Goal: Task Accomplishment & Management: Manage account settings

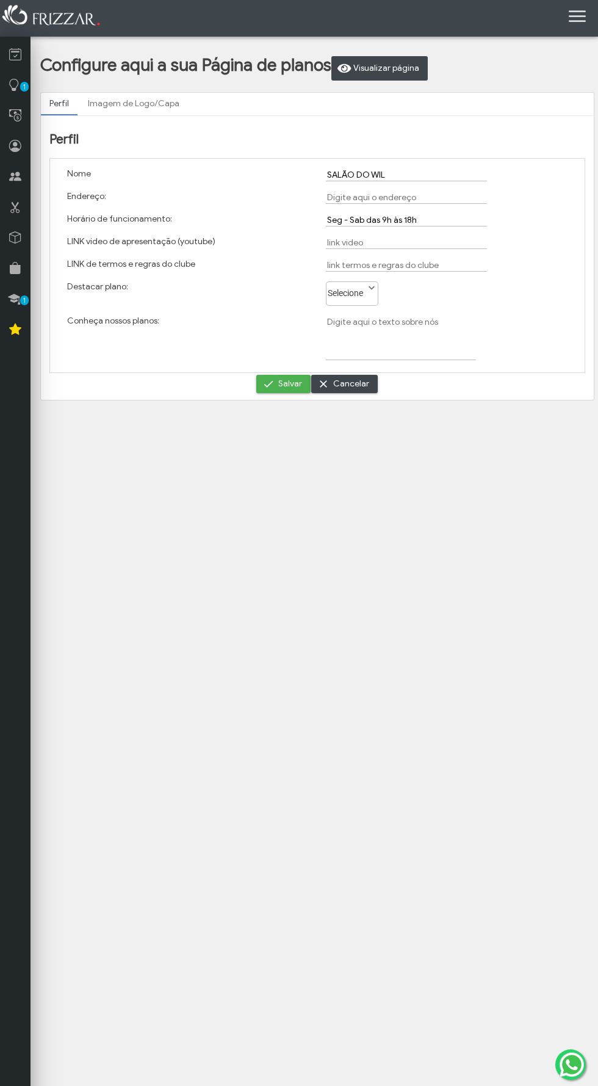
click at [394, 170] on input "SALÃO DO WIL" at bounding box center [406, 174] width 161 height 13
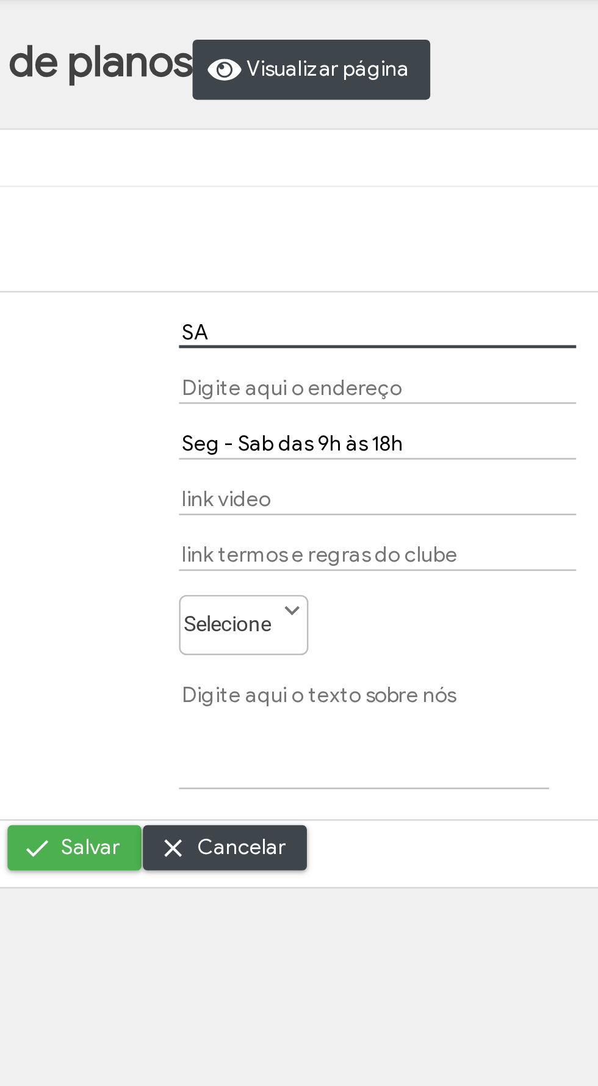
type input "S"
type input "A"
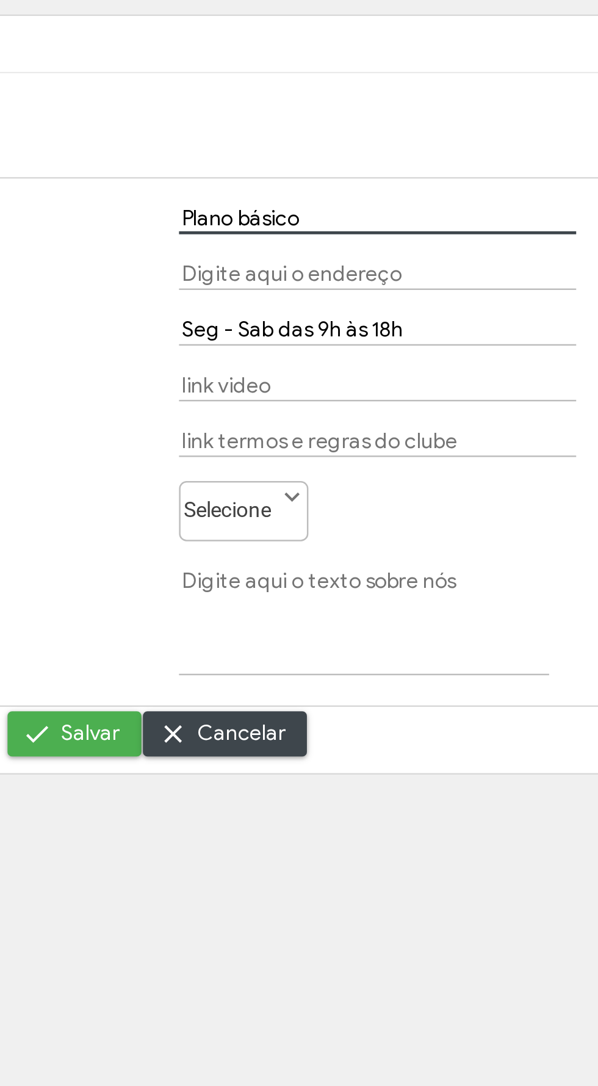
type input "Plano básico"
click at [340, 196] on input "text" at bounding box center [406, 197] width 161 height 13
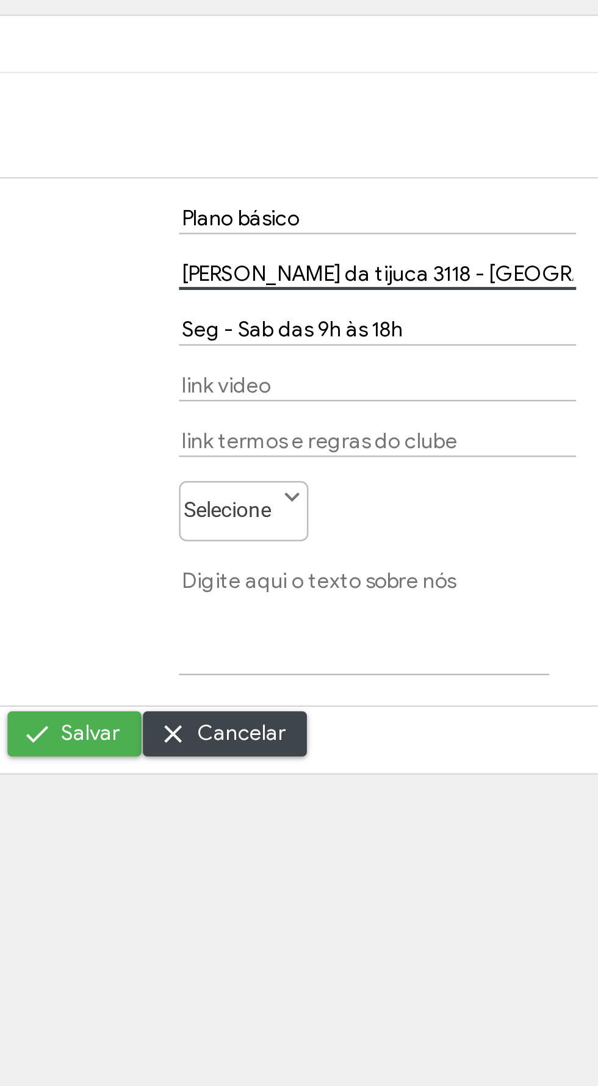
scroll to position [0, 15]
click at [436, 200] on input "[PERSON_NAME] da tijuca 3118 - [GEOGRAPHIC_DATA]" at bounding box center [406, 197] width 161 height 13
click at [433, 193] on input "[PERSON_NAME] da tijuca 3118 - [GEOGRAPHIC_DATA]" at bounding box center [406, 197] width 161 height 13
click at [433, 192] on input "[PERSON_NAME] da tijuca 3118 - [GEOGRAPHIC_DATA]" at bounding box center [406, 197] width 161 height 13
click at [439, 198] on input "[PERSON_NAME] da tijuca 3118 - [GEOGRAPHIC_DATA]" at bounding box center [406, 197] width 161 height 13
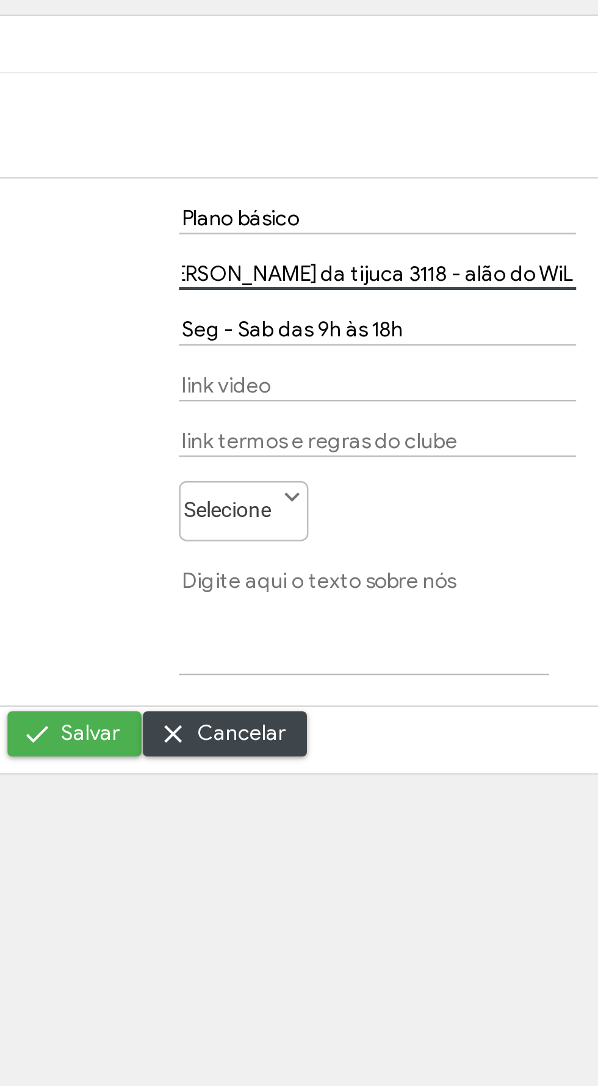
scroll to position [0, 10]
type input "[PERSON_NAME] da tijuca 3118 - [GEOGRAPHIC_DATA]"
click at [336, 217] on input "Seg - Sab das 9h às 18h" at bounding box center [406, 220] width 161 height 13
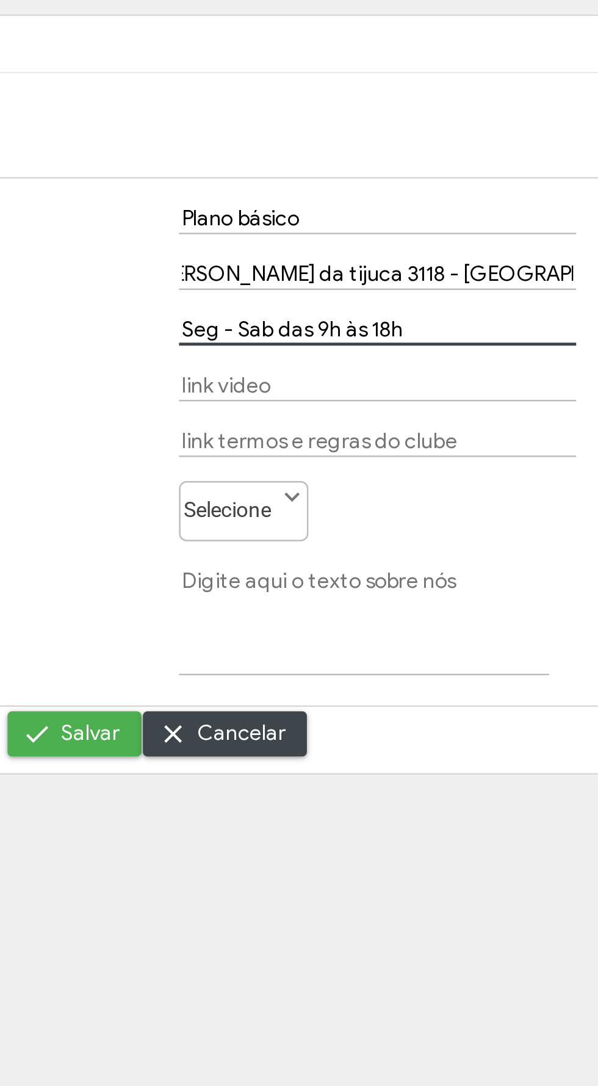
scroll to position [0, 0]
click at [387, 217] on input "Seg - Sab das 9h às 18h" at bounding box center [406, 220] width 161 height 13
click at [413, 219] on input "Seg - Sab das 9h às 18h" at bounding box center [406, 220] width 161 height 13
click at [416, 224] on input "Seg - Sab das 9h às 18h" at bounding box center [406, 220] width 161 height 13
click at [413, 220] on input "Seg - Sab das 9h às 18h" at bounding box center [406, 220] width 161 height 13
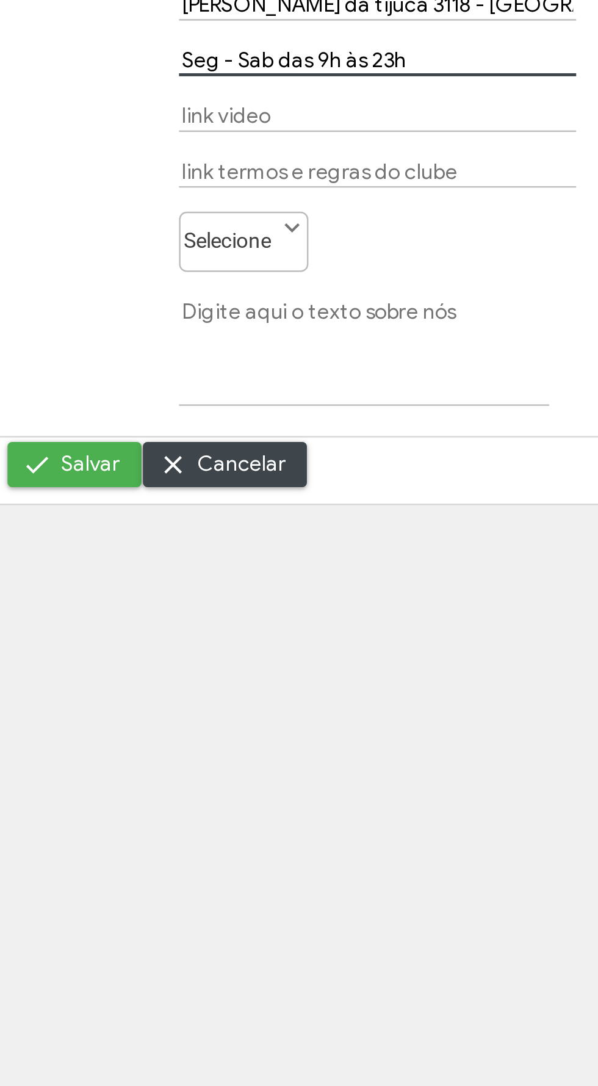
type input "Seg - Sab das 9h às 23h"
click at [352, 297] on label "Selecione" at bounding box center [346, 290] width 40 height 16
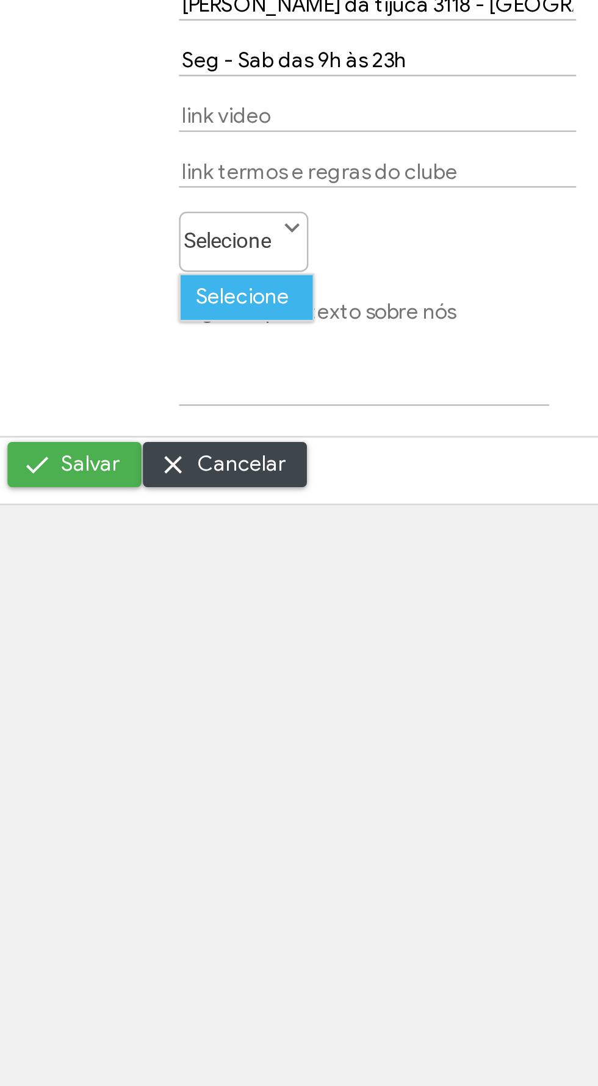
scroll to position [6, 59]
click at [344, 293] on label "Selecione" at bounding box center [346, 290] width 40 height 16
click at [372, 292] on span at bounding box center [372, 288] width 12 height 12
click at [364, 309] on li "Selecione" at bounding box center [353, 316] width 54 height 18
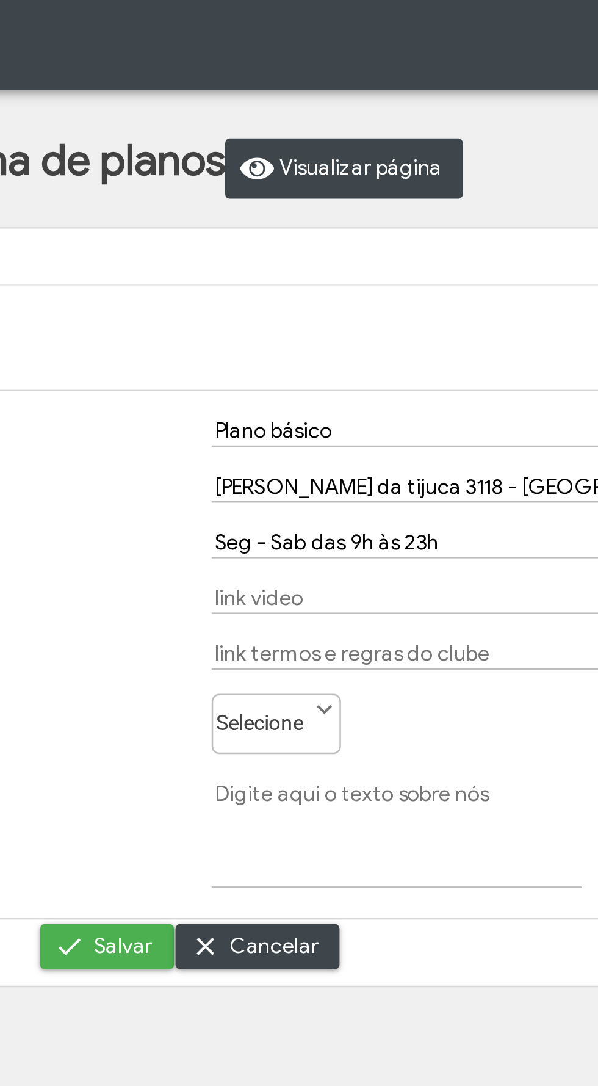
click at [376, 67] on span "Visualizar página" at bounding box center [386, 68] width 66 height 18
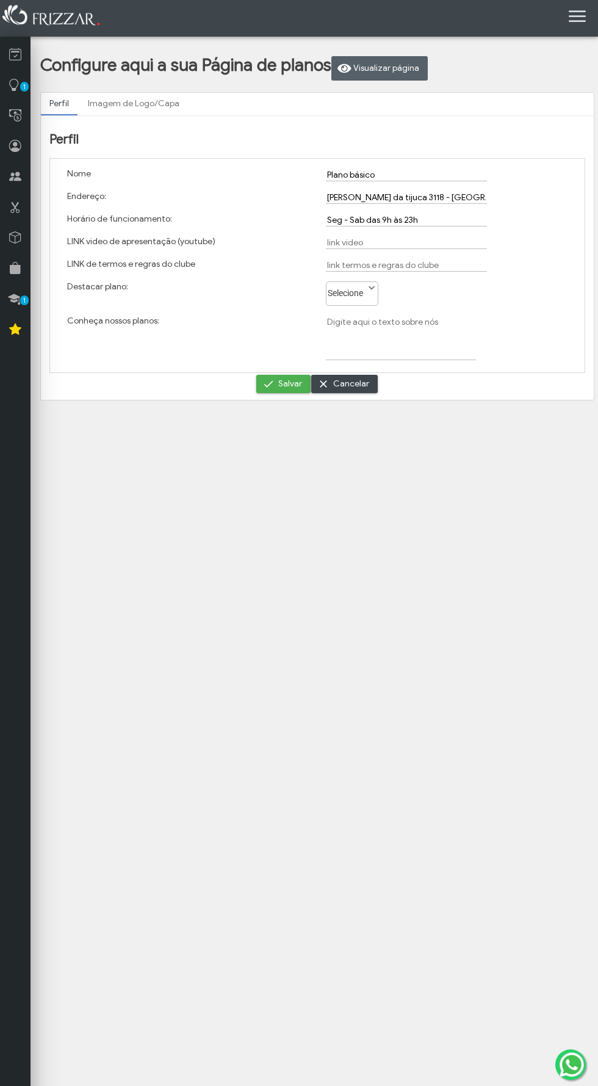
click at [596, 556] on body "ui-button Wilian Gerente Minha Conta Home Treinamento Sair 0 0 0" at bounding box center [299, 543] width 598 height 1086
click at [273, 388] on span "submit" at bounding box center [268, 384] width 12 height 12
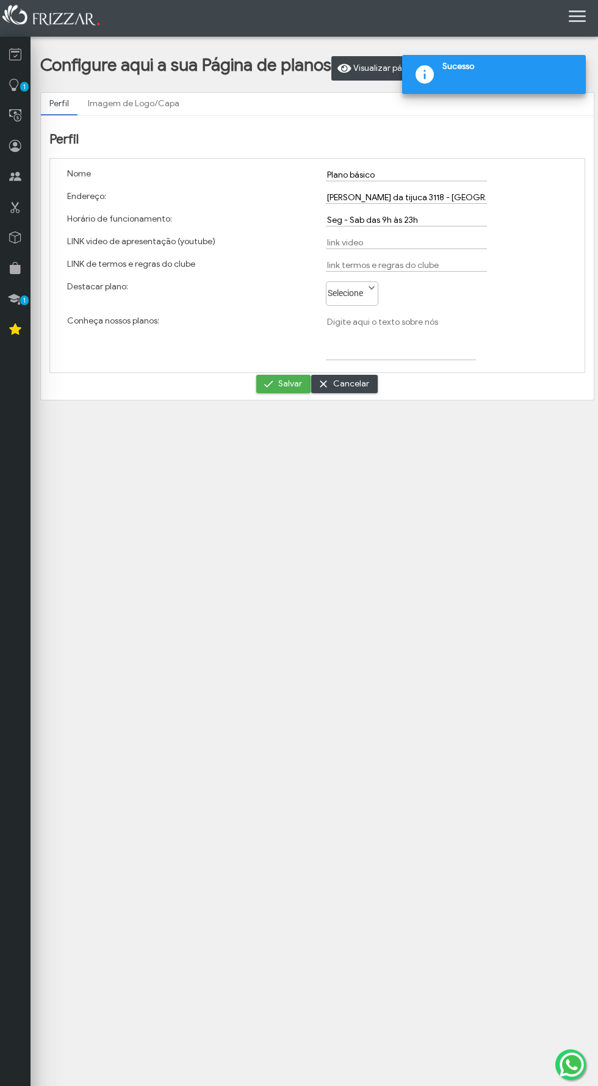
click at [15, 328] on icon at bounding box center [15, 329] width 12 height 15
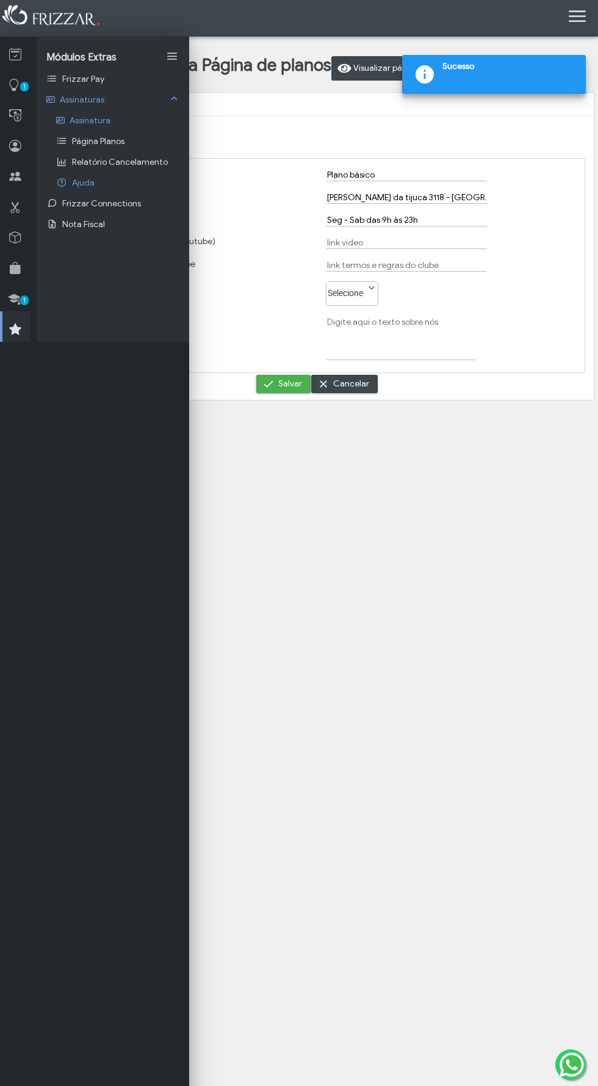
click at [286, 560] on body "ui-button Wilian Gerente Minha Conta Home Treinamento Sair 0 0 0" at bounding box center [299, 543] width 598 height 1086
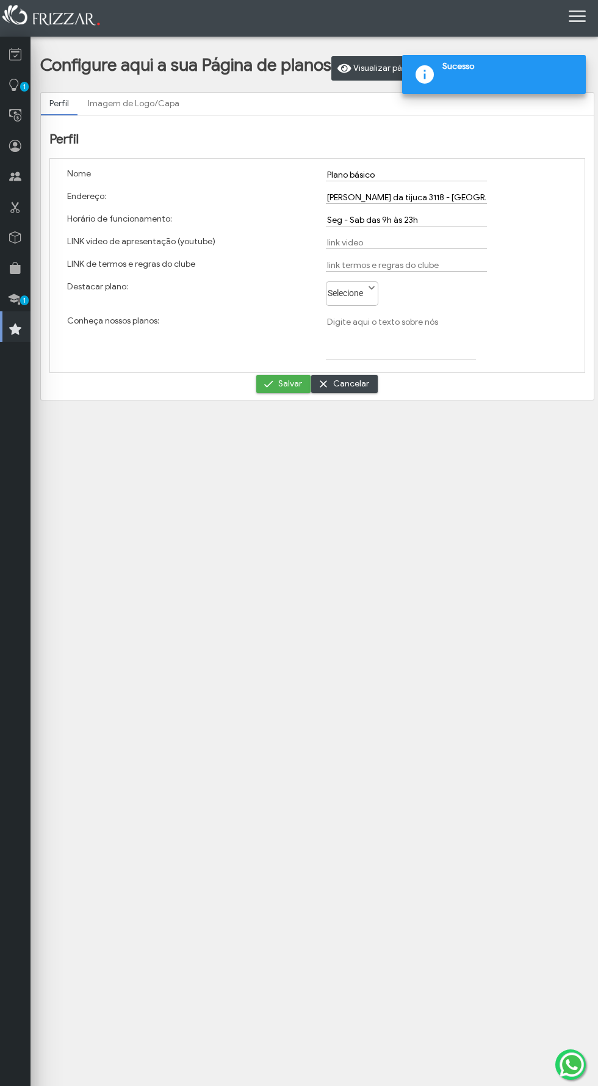
click at [134, 103] on link "Imagem de Logo/Capa" at bounding box center [133, 103] width 109 height 21
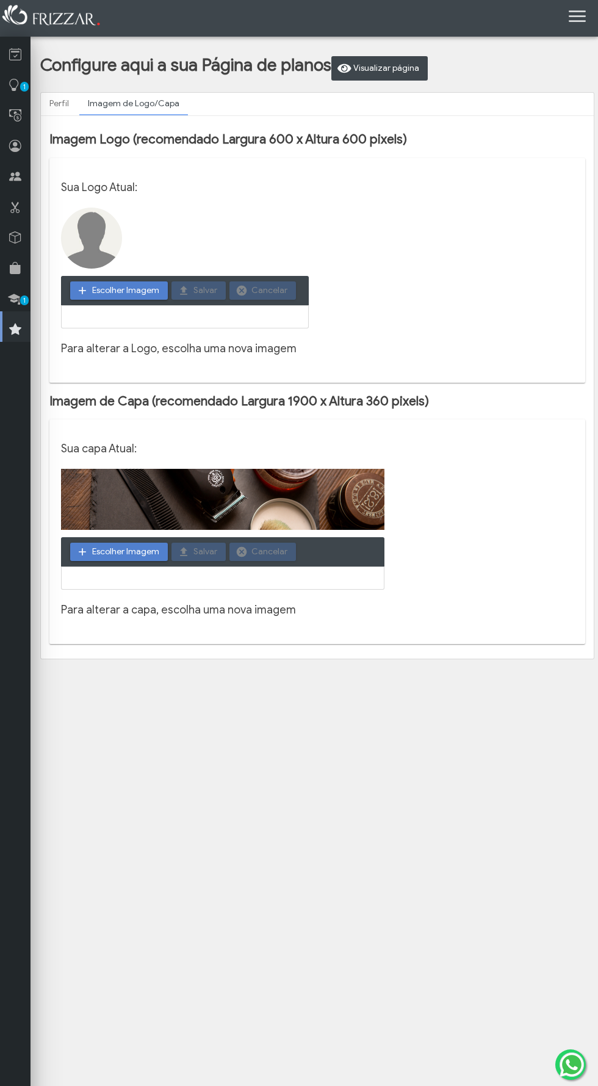
click at [94, 213] on img at bounding box center [91, 237] width 61 height 61
click at [99, 292] on span "Escolher Imagem" at bounding box center [125, 290] width 67 height 18
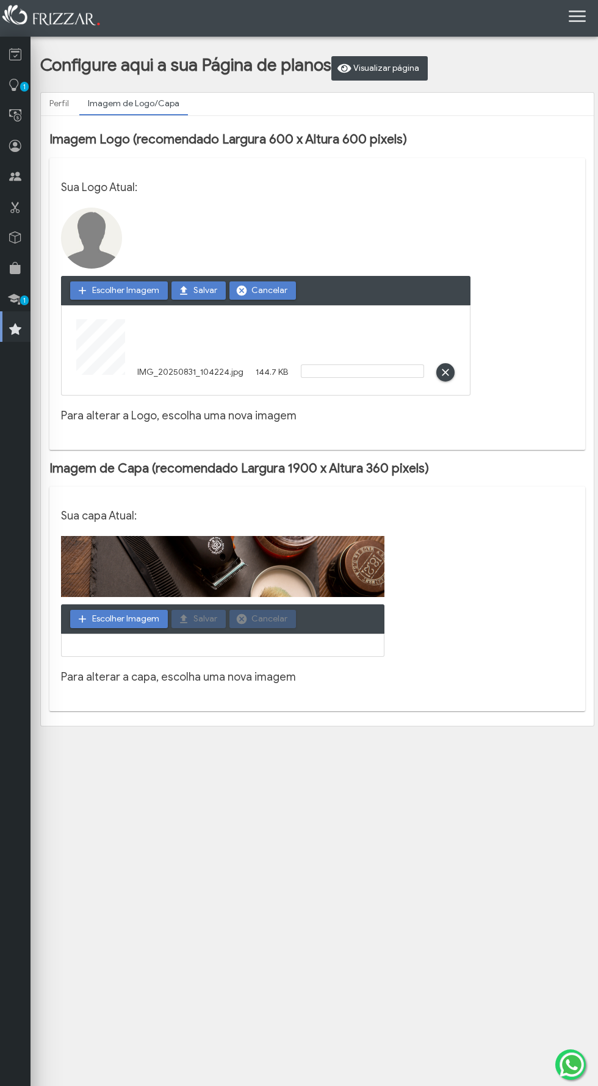
click at [119, 623] on span "Escolher Imagem" at bounding box center [125, 619] width 67 height 18
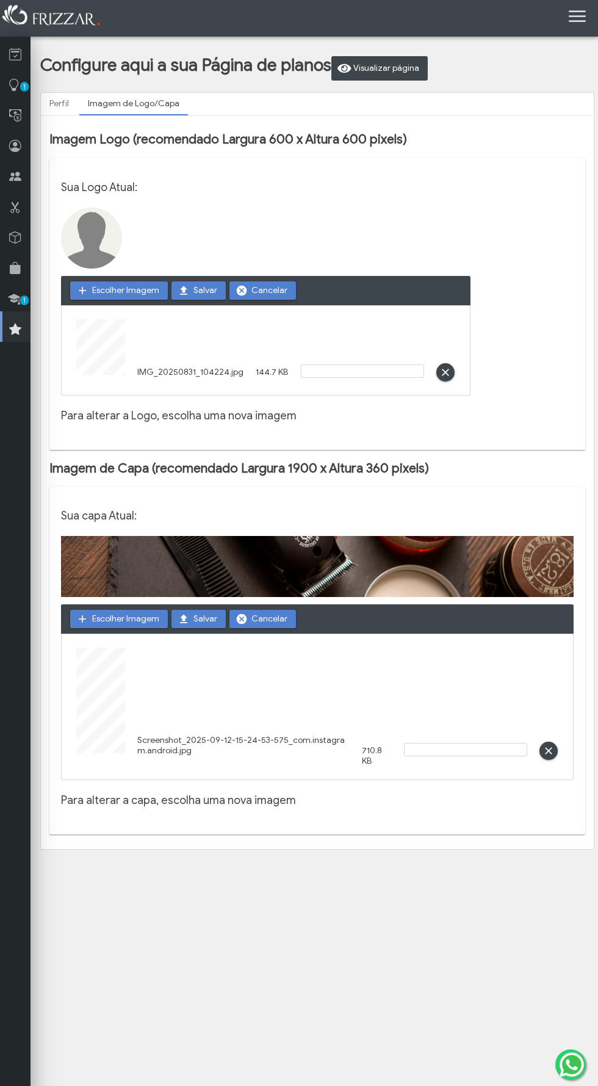
click at [204, 619] on span "Salvar" at bounding box center [205, 619] width 24 height 18
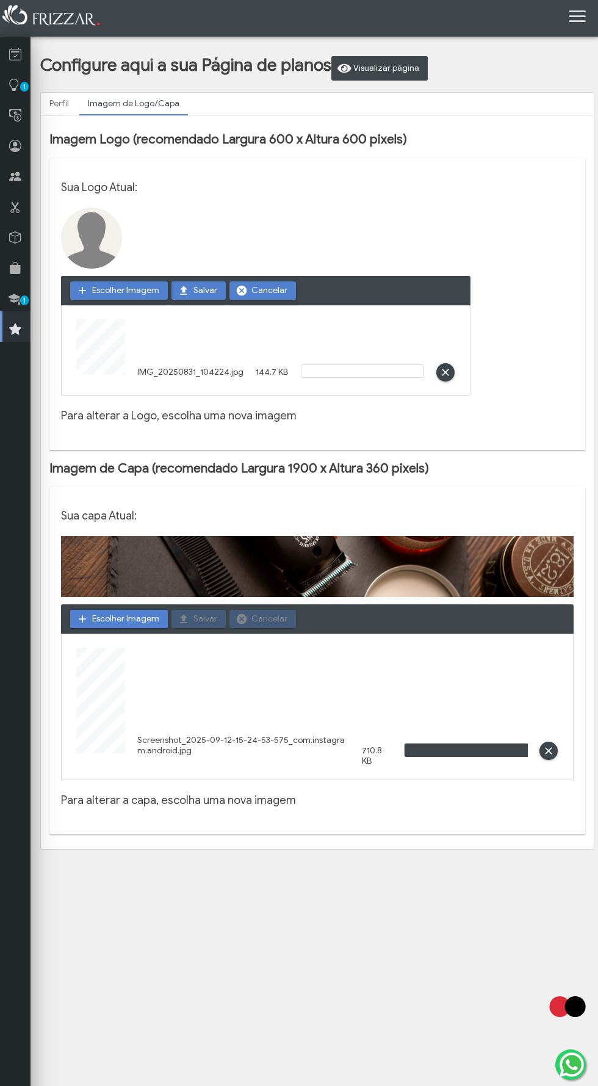
click at [209, 283] on span "Salvar" at bounding box center [205, 290] width 24 height 18
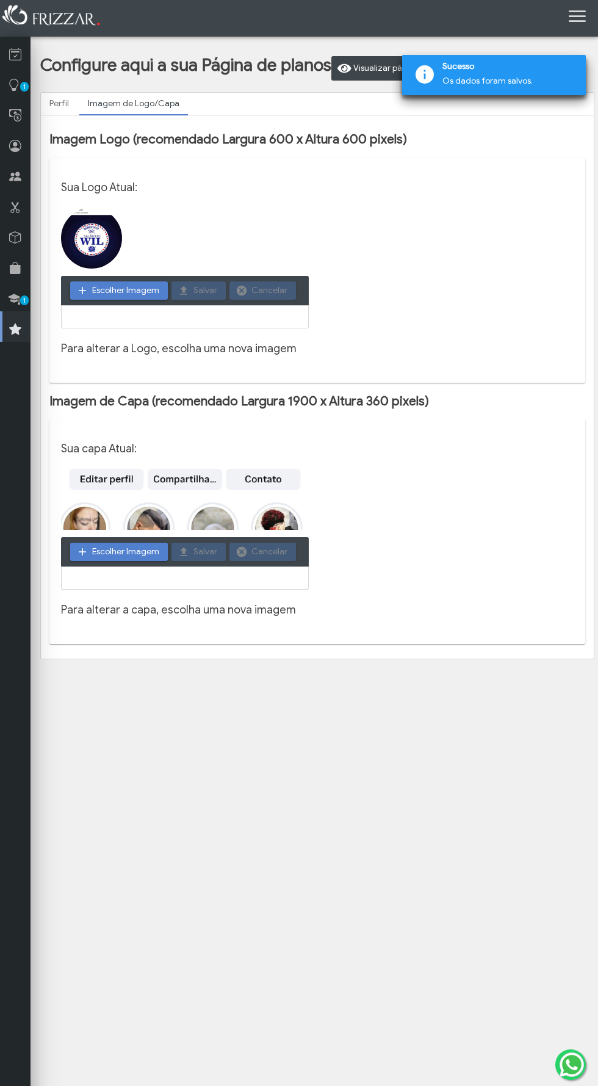
click at [152, 474] on img at bounding box center [185, 499] width 248 height 61
click at [195, 492] on img at bounding box center [185, 499] width 248 height 61
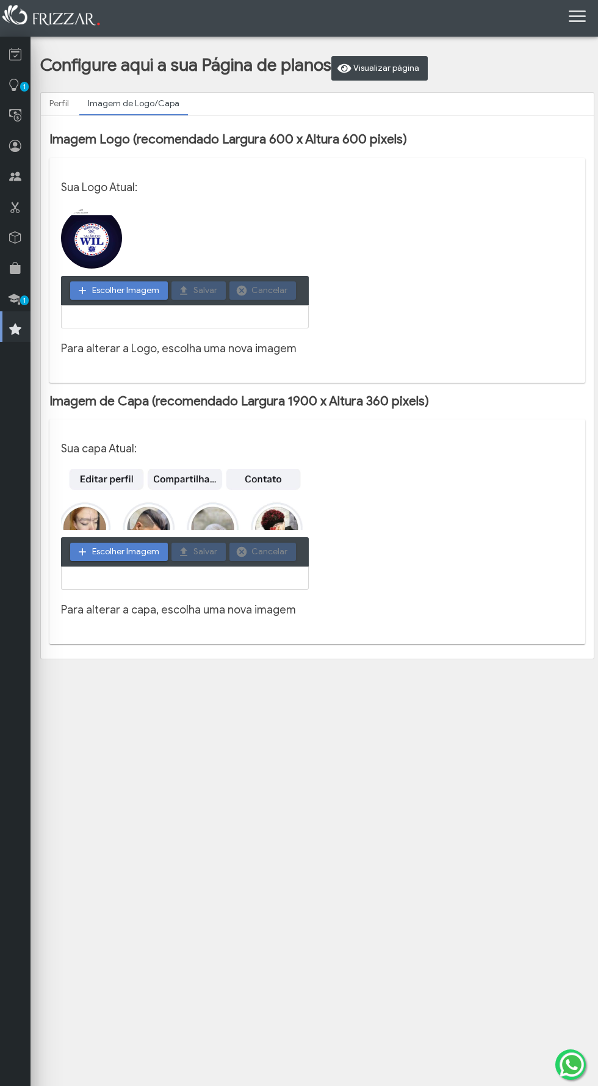
click at [164, 496] on img at bounding box center [185, 499] width 248 height 61
click at [212, 499] on img at bounding box center [185, 499] width 248 height 61
click at [385, 62] on span "Visualizar página" at bounding box center [386, 68] width 66 height 18
click at [105, 291] on span "Escolher Imagem" at bounding box center [125, 290] width 67 height 18
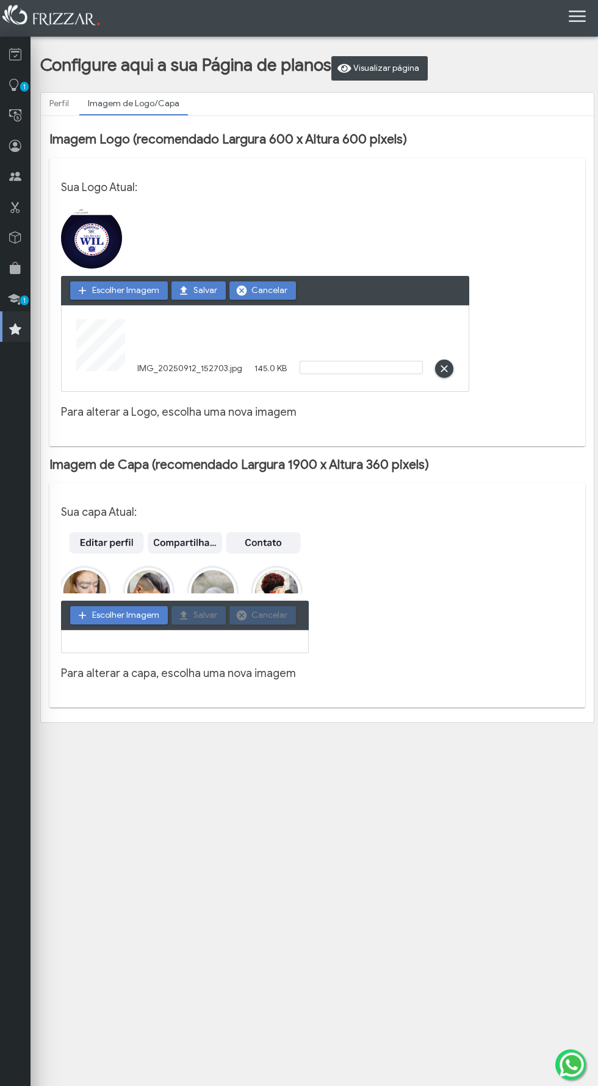
click at [190, 289] on button "Salvar" at bounding box center [198, 290] width 54 height 18
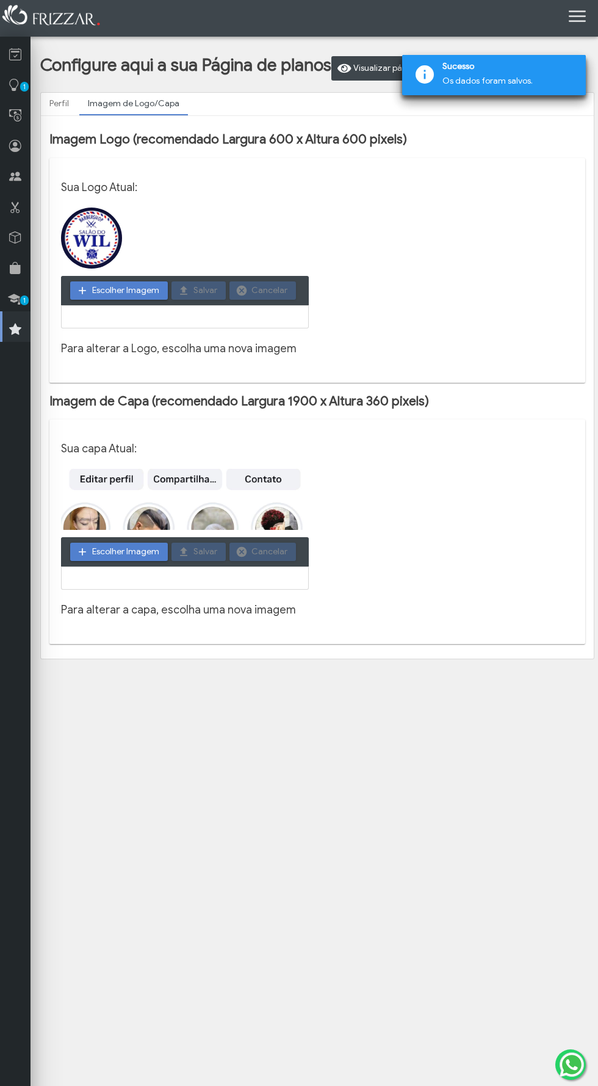
click at [98, 549] on span "Escolher Imagem" at bounding box center [125, 551] width 67 height 18
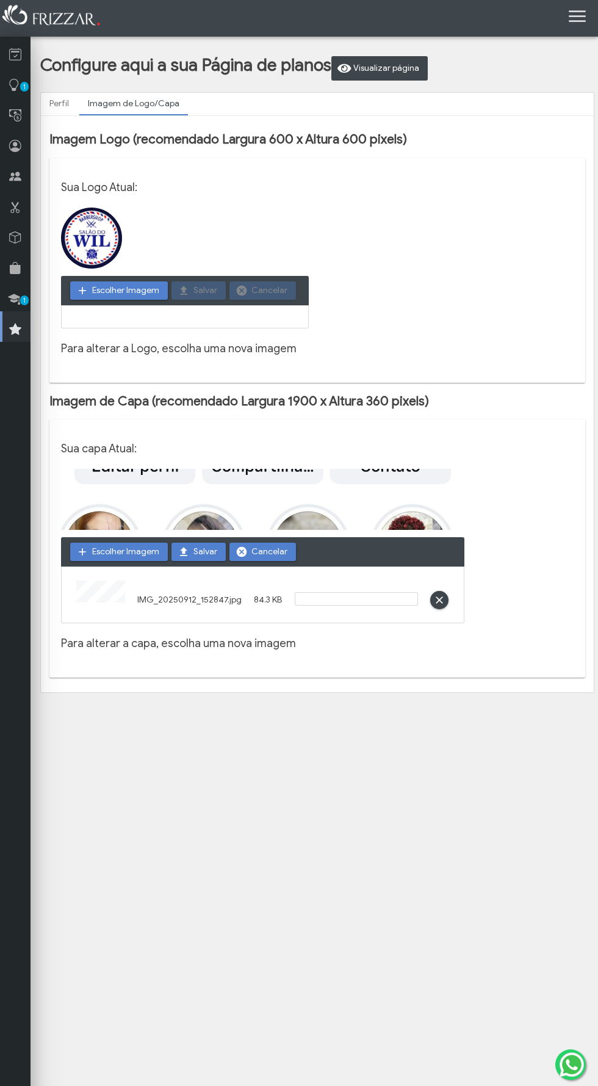
click at [204, 550] on span "Salvar" at bounding box center [205, 551] width 24 height 18
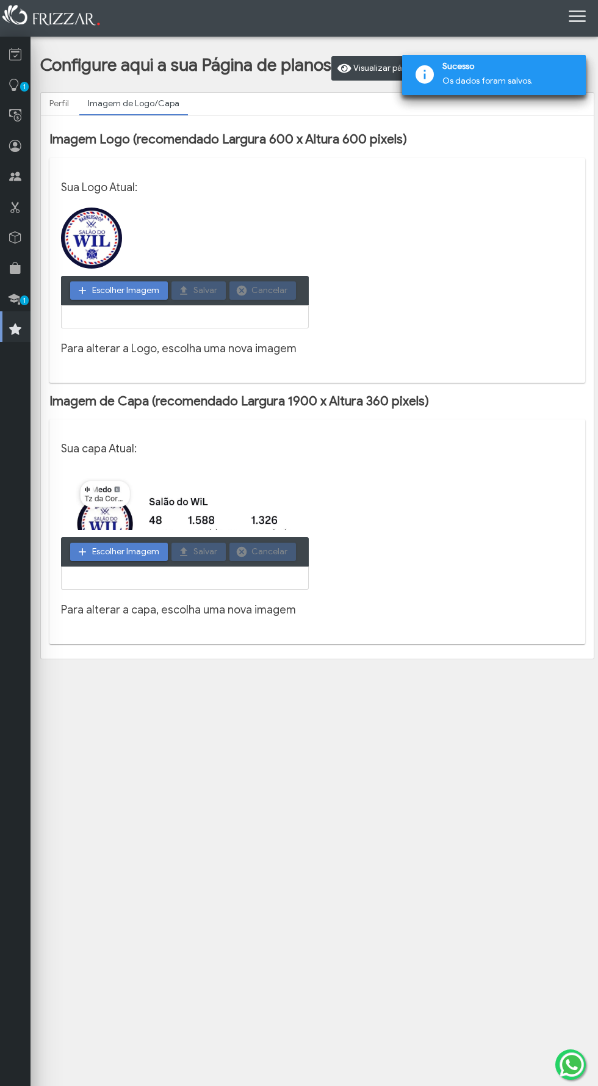
click at [365, 67] on span "Visualizar página" at bounding box center [386, 68] width 66 height 18
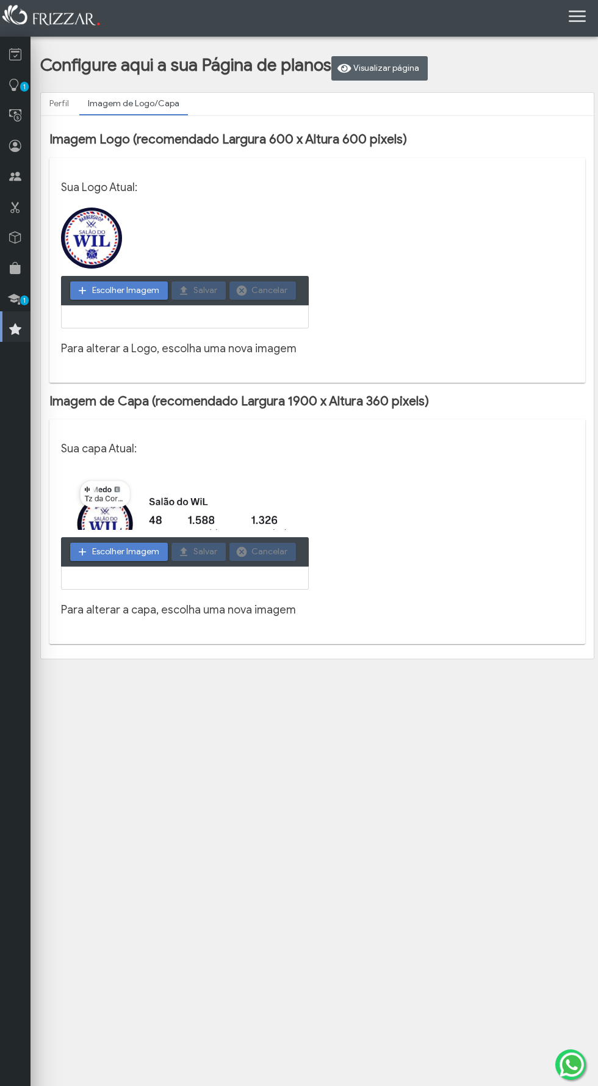
click at [107, 558] on span "Escolher Imagem" at bounding box center [125, 551] width 67 height 18
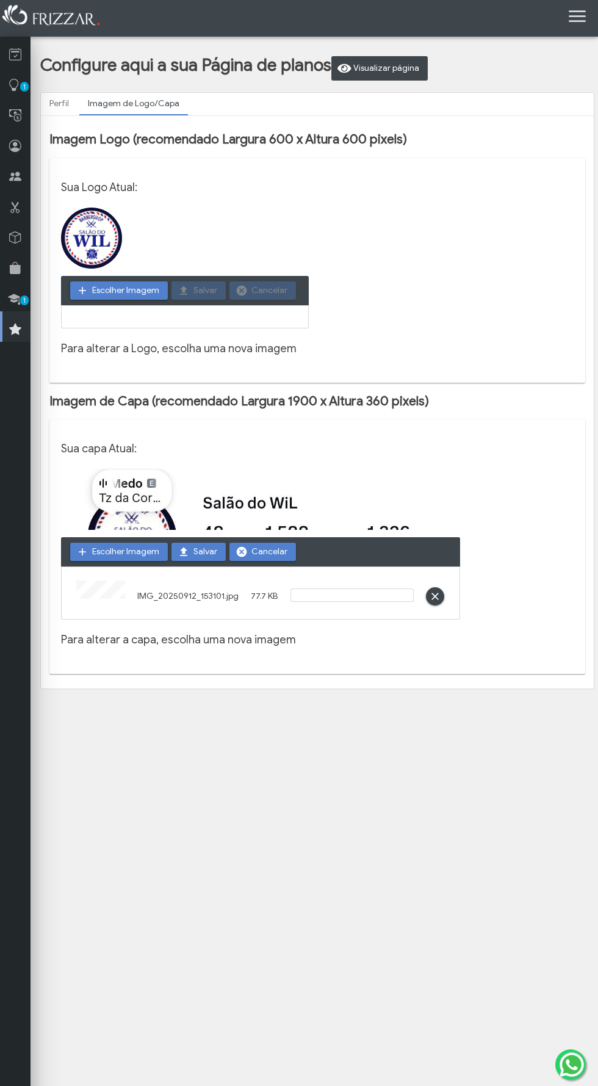
click at [198, 553] on span "Salvar" at bounding box center [205, 551] width 24 height 18
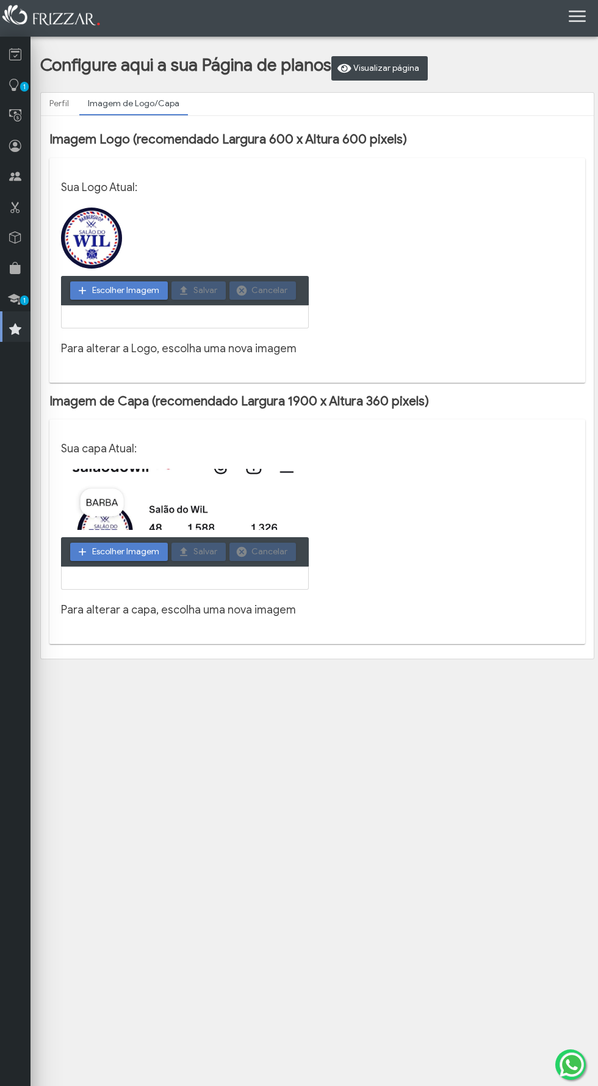
click at [372, 68] on span "Visualizar página" at bounding box center [386, 68] width 66 height 18
click at [1, 190] on link at bounding box center [15, 204] width 31 height 31
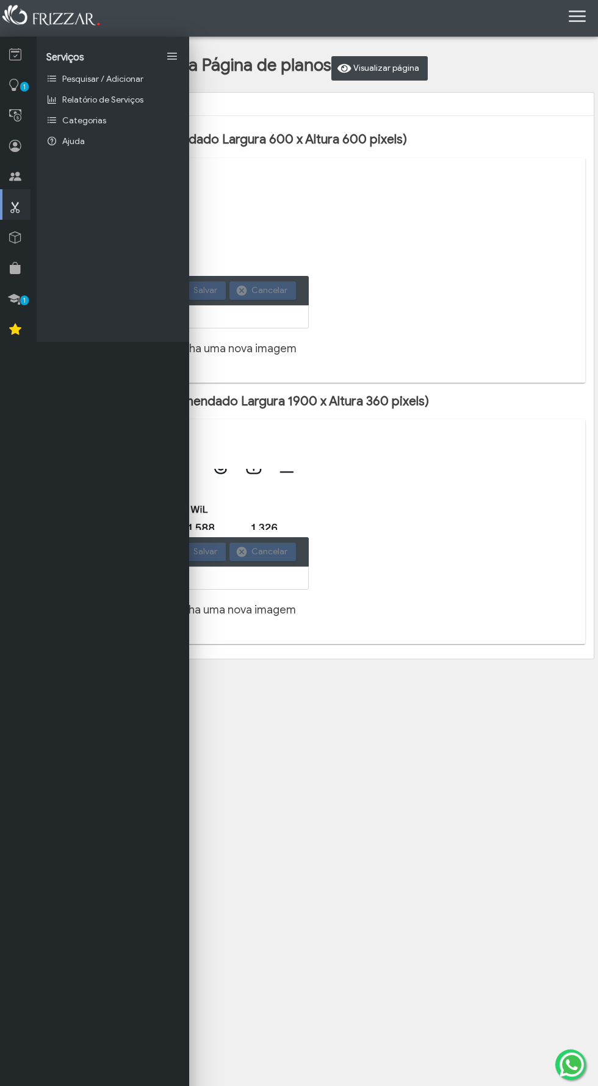
click at [14, 176] on icon at bounding box center [15, 176] width 12 height 15
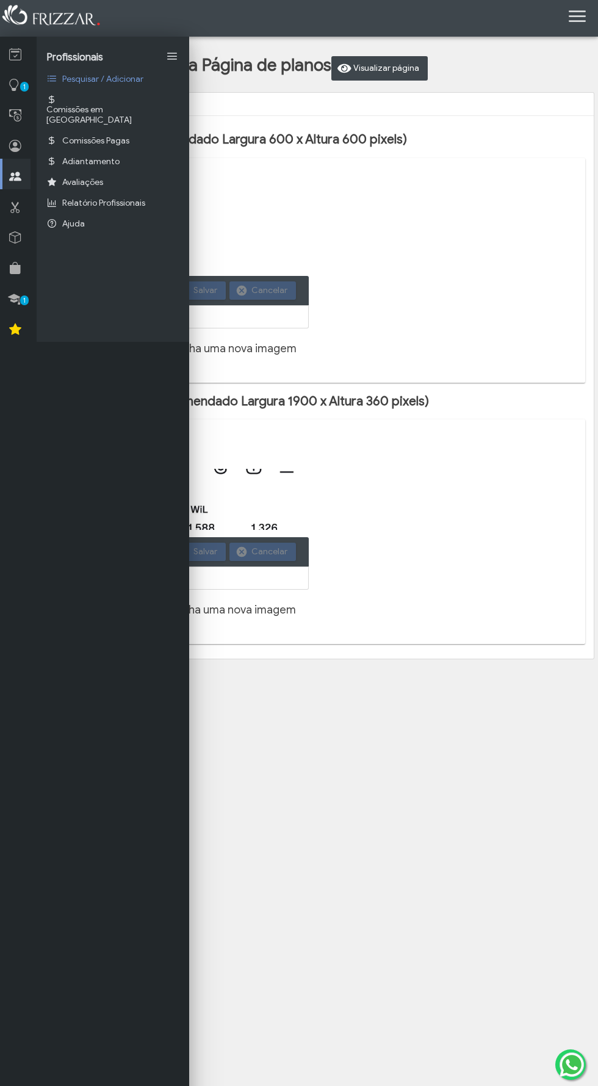
click at [15, 54] on icon at bounding box center [15, 54] width 12 height 15
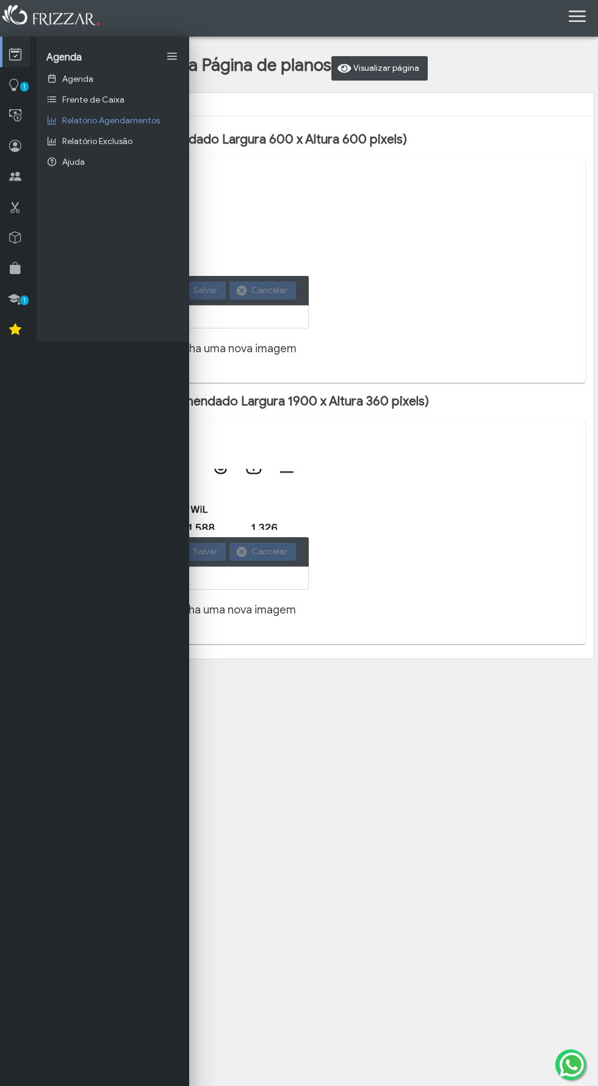
click at [68, 78] on span "Agenda" at bounding box center [77, 79] width 31 height 10
